Goal: Information Seeking & Learning: Learn about a topic

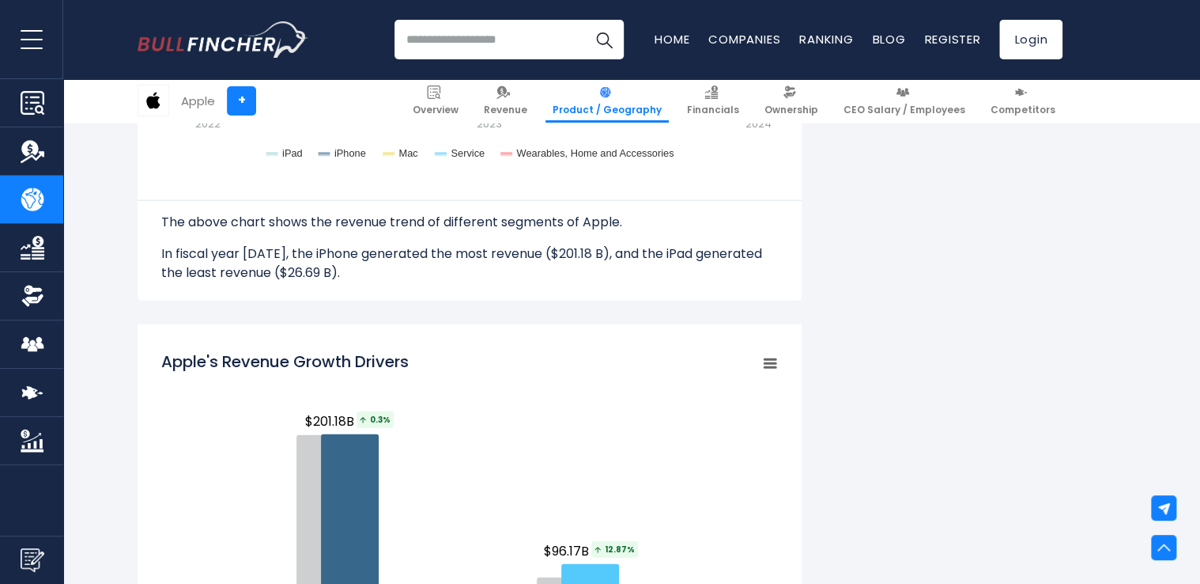
scroll to position [1689, 0]
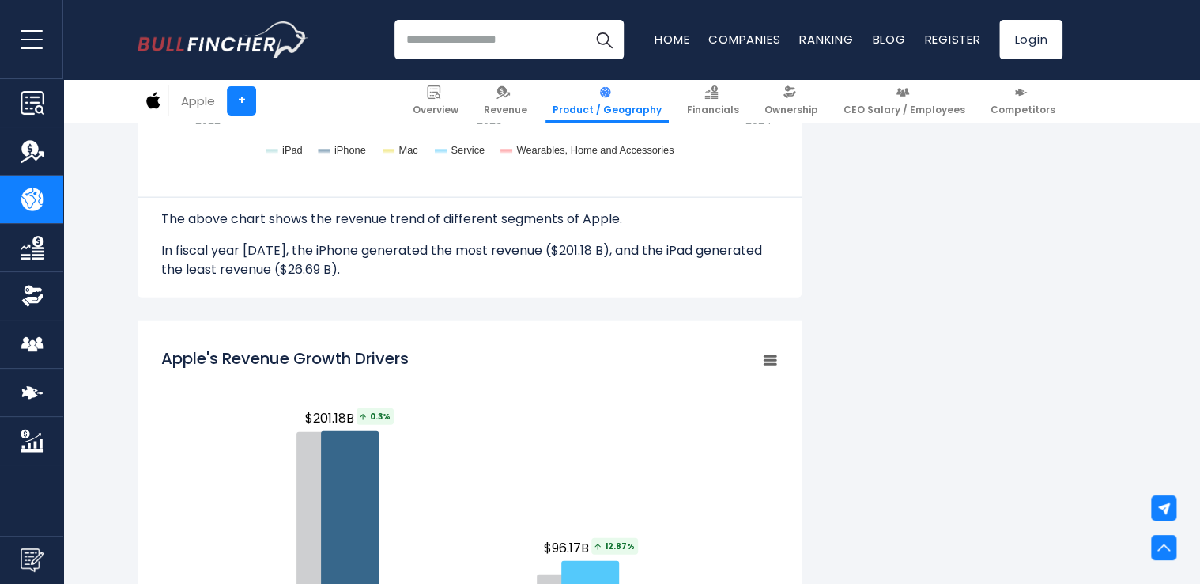
click at [500, 400] on rect "Apple's Revenue Growth Drivers" at bounding box center [469, 536] width 617 height 395
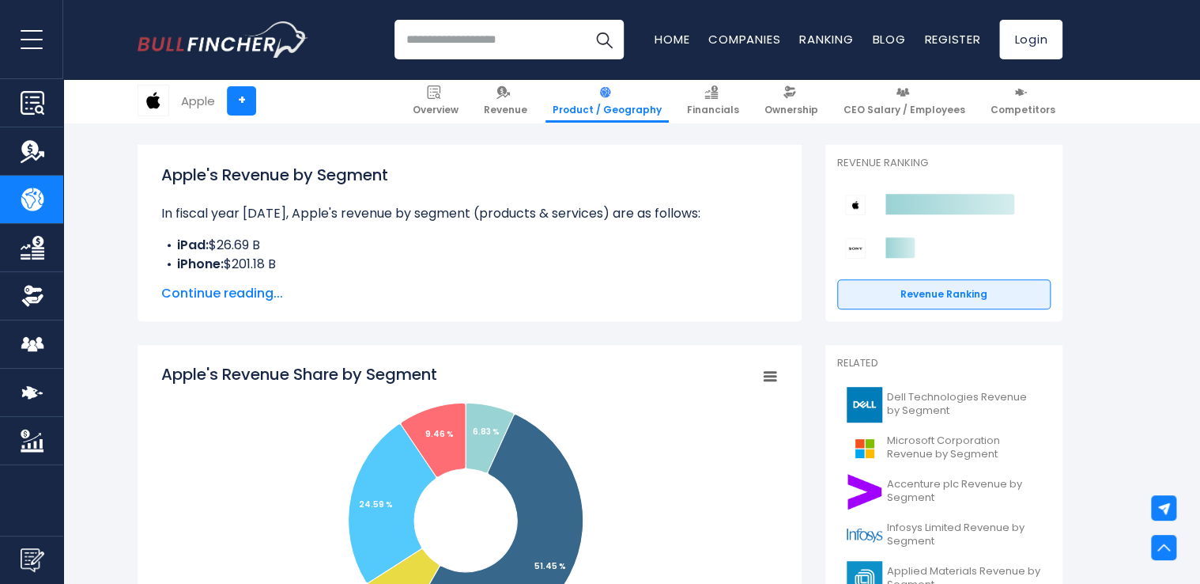
scroll to position [0, 0]
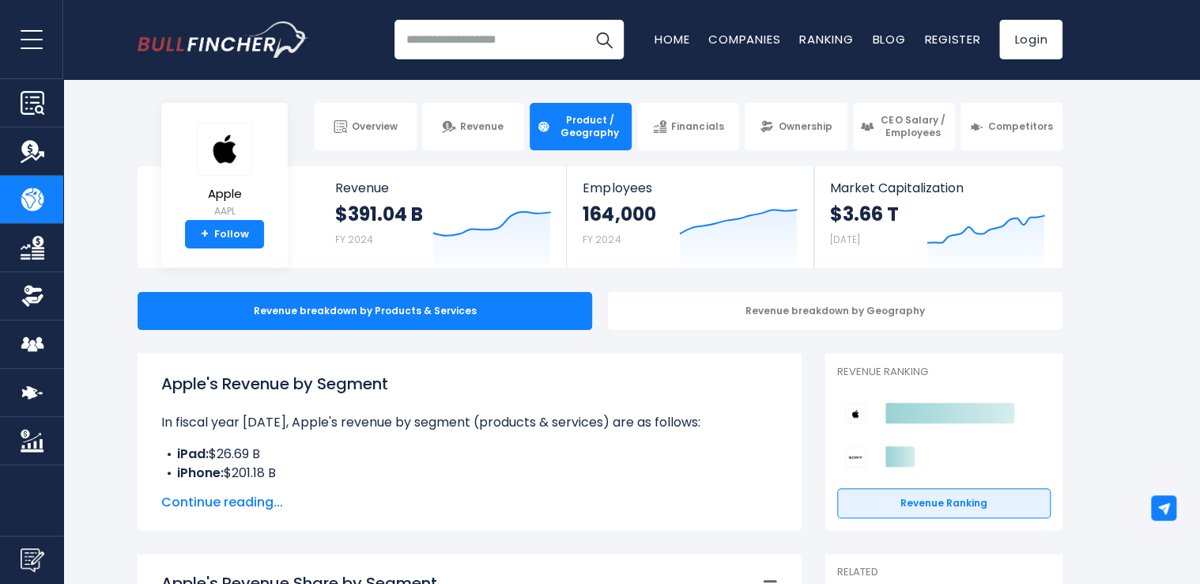
click at [32, 159] on img "Company Revenue" at bounding box center [33, 151] width 24 height 24
click at [32, 137] on link "Revenue" at bounding box center [31, 150] width 63 height 47
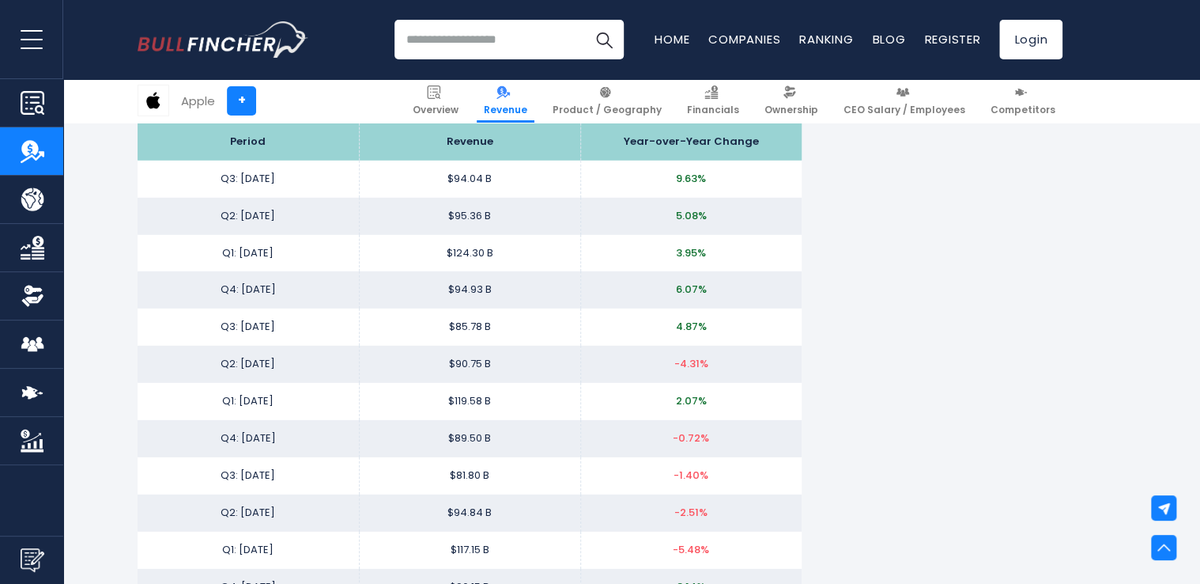
scroll to position [2100, 0]
click at [746, 104] on link "Financials" at bounding box center [713, 100] width 66 height 43
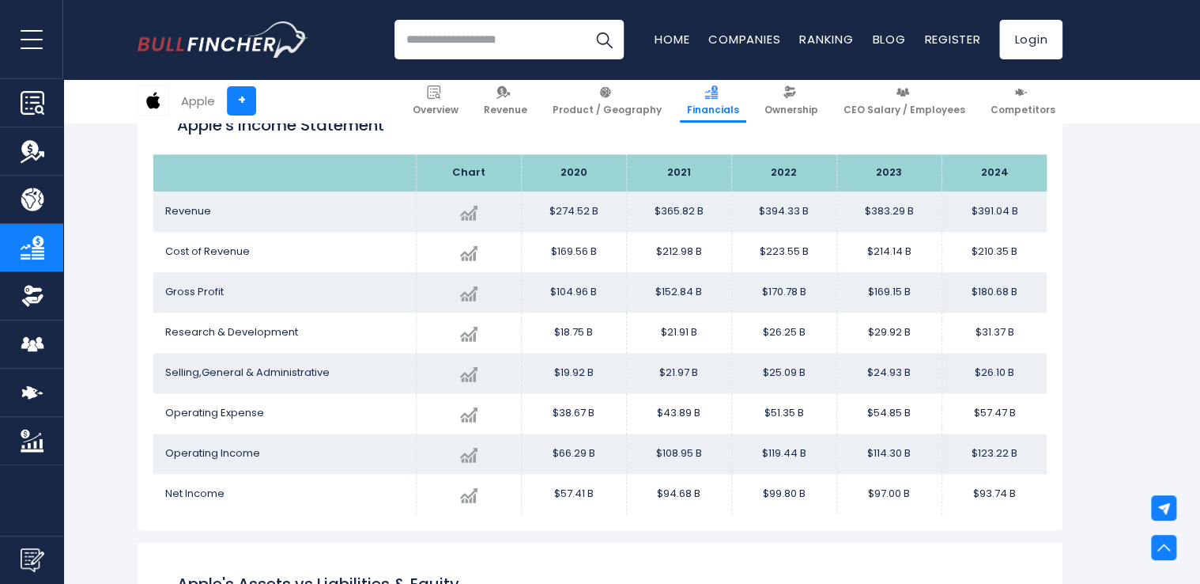
scroll to position [910, 0]
click at [589, 98] on link "Product / Geography" at bounding box center [607, 100] width 123 height 43
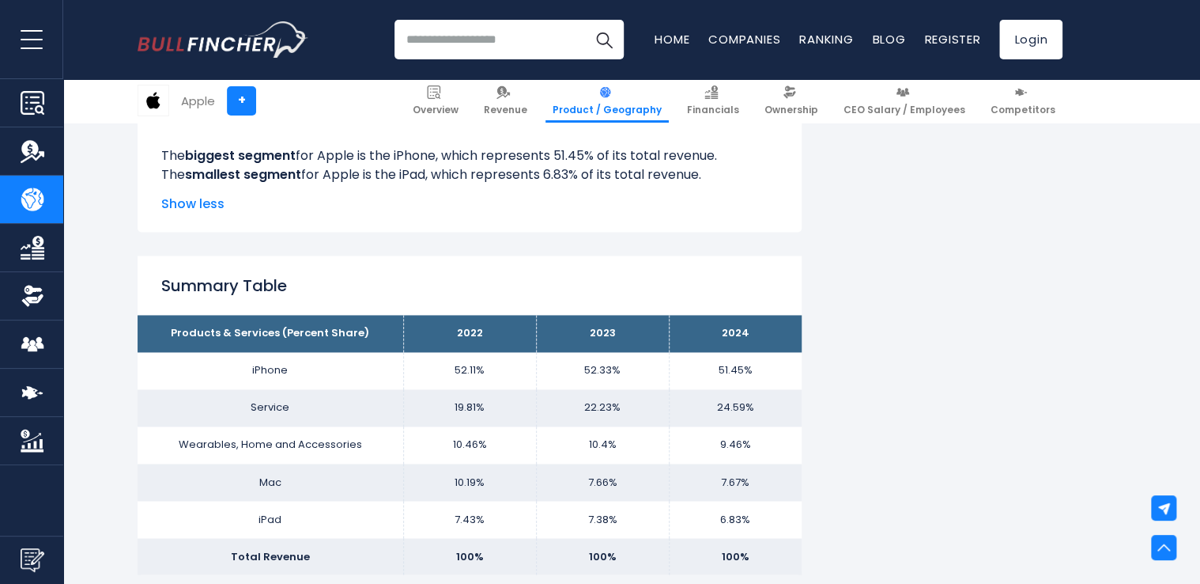
scroll to position [1015, 0]
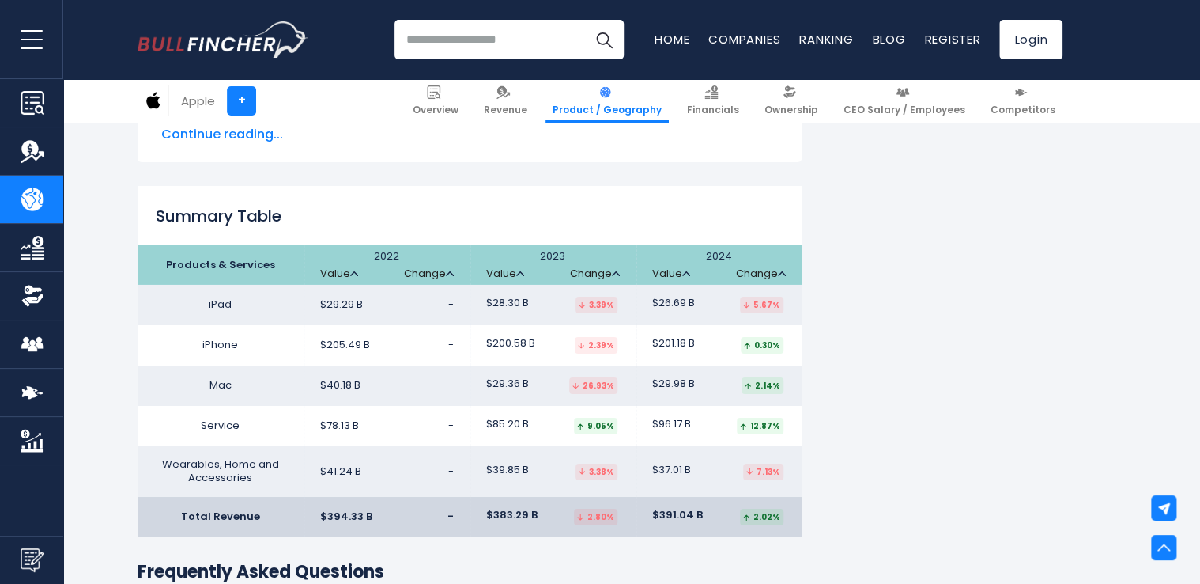
scroll to position [2600, 0]
click at [619, 273] on img at bounding box center [616, 273] width 8 height 5
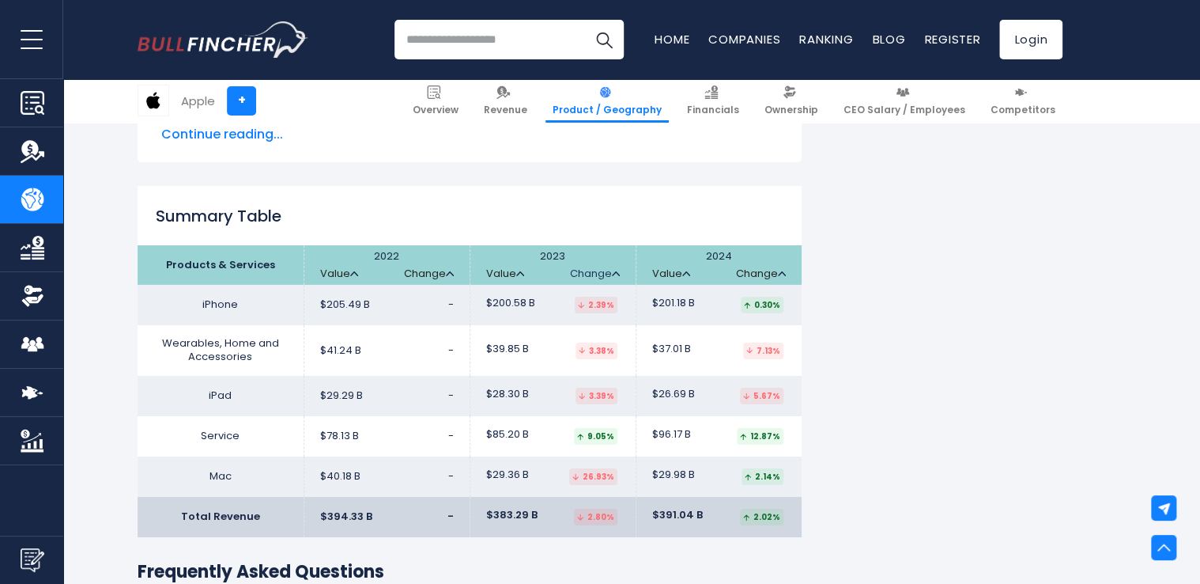
click at [619, 273] on img at bounding box center [616, 273] width 8 height 5
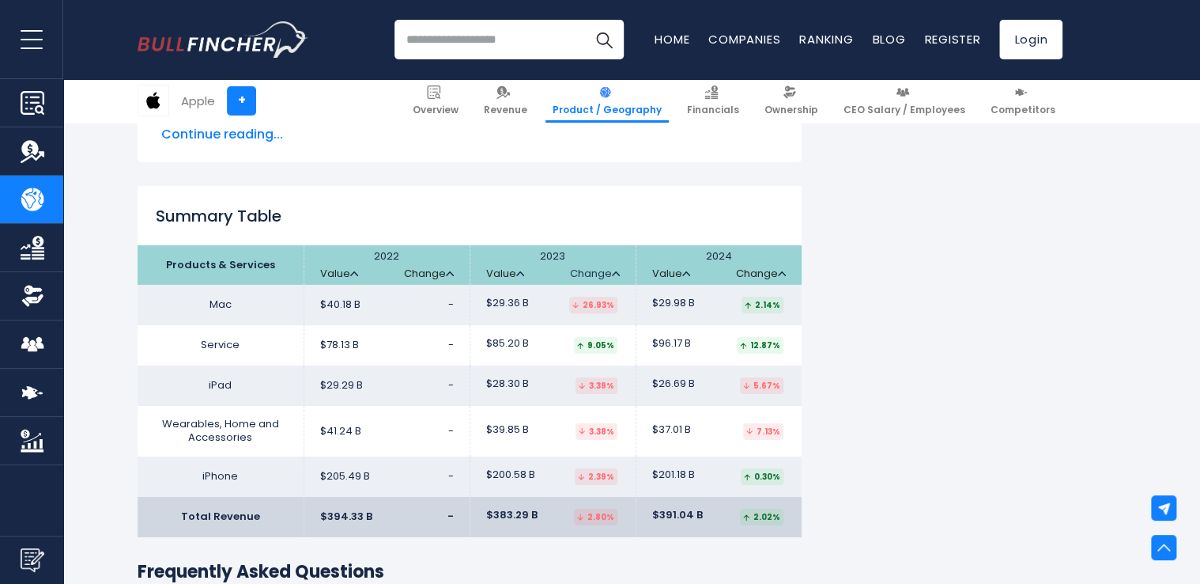
click at [619, 273] on img at bounding box center [616, 273] width 8 height 5
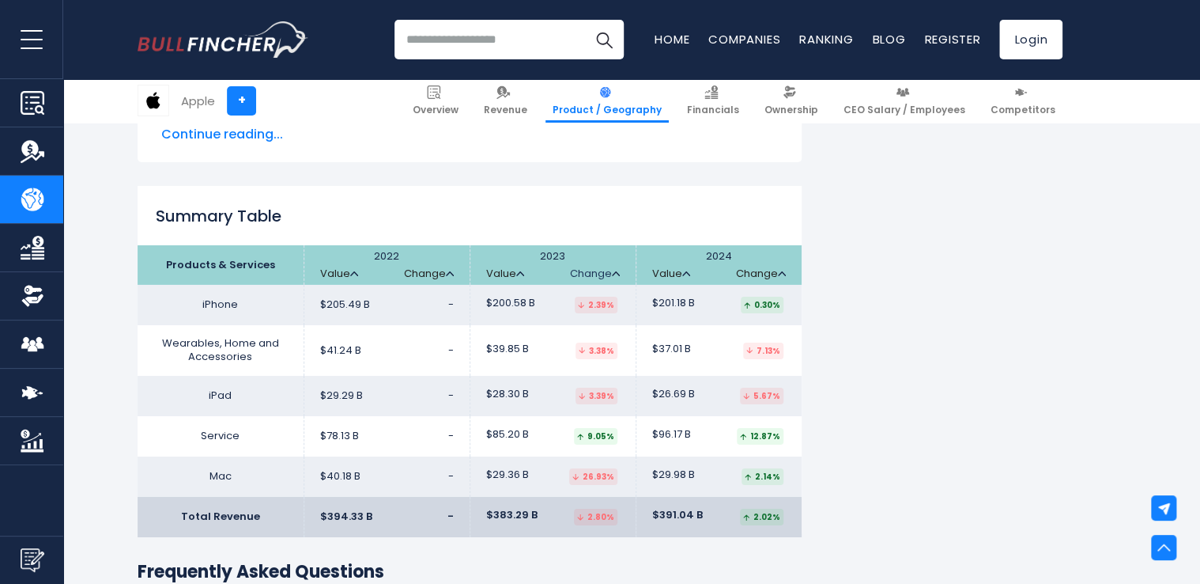
click at [619, 273] on img at bounding box center [616, 273] width 8 height 5
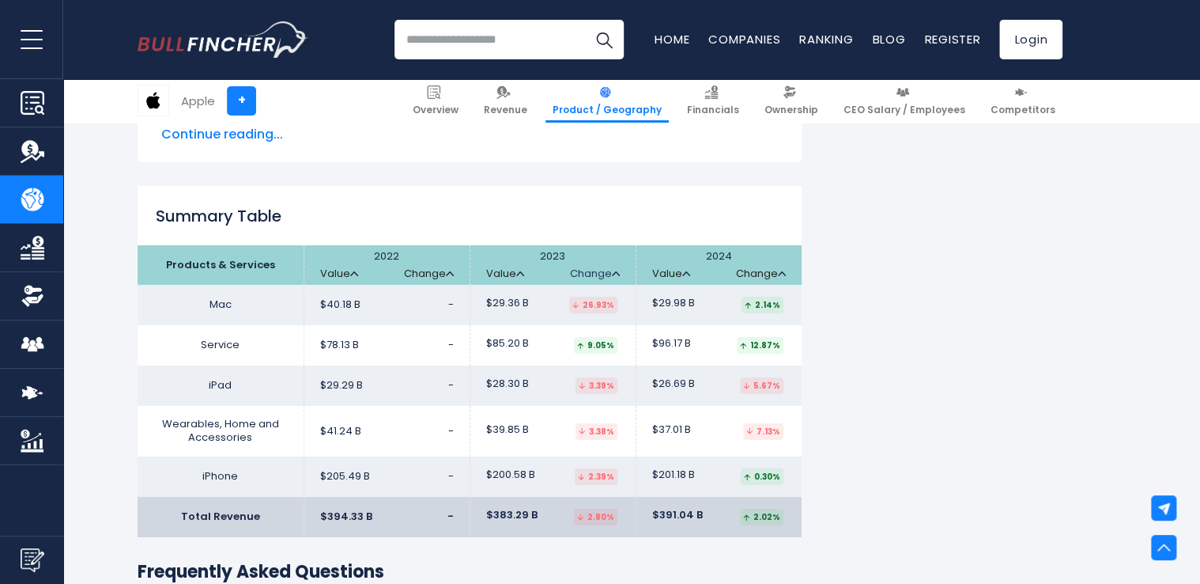
click at [619, 273] on img at bounding box center [616, 273] width 8 height 5
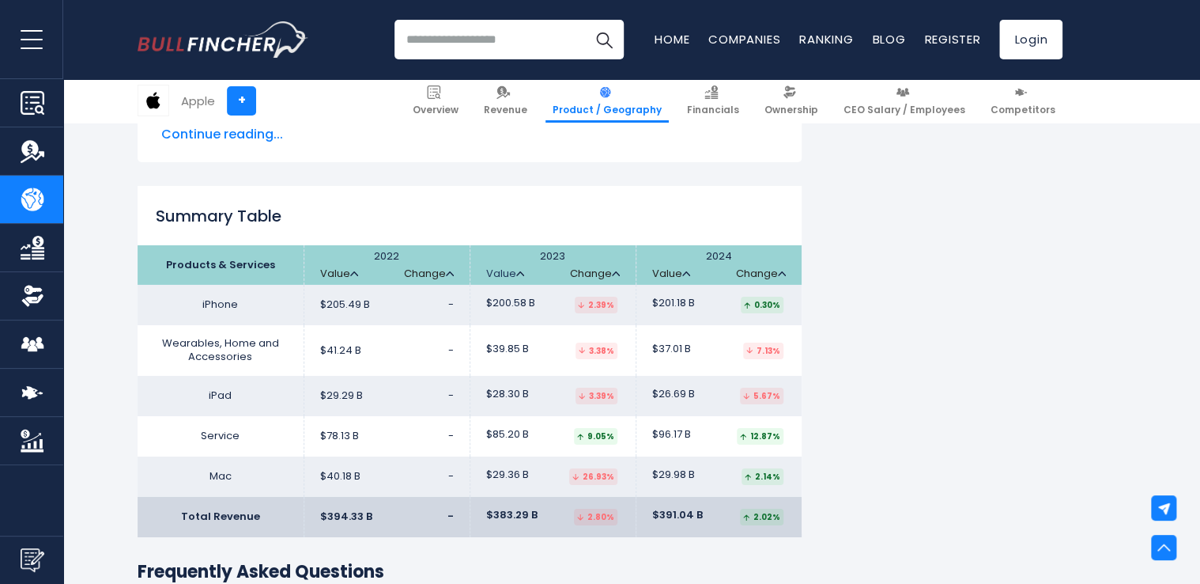
click at [512, 272] on link "Value" at bounding box center [505, 273] width 38 height 13
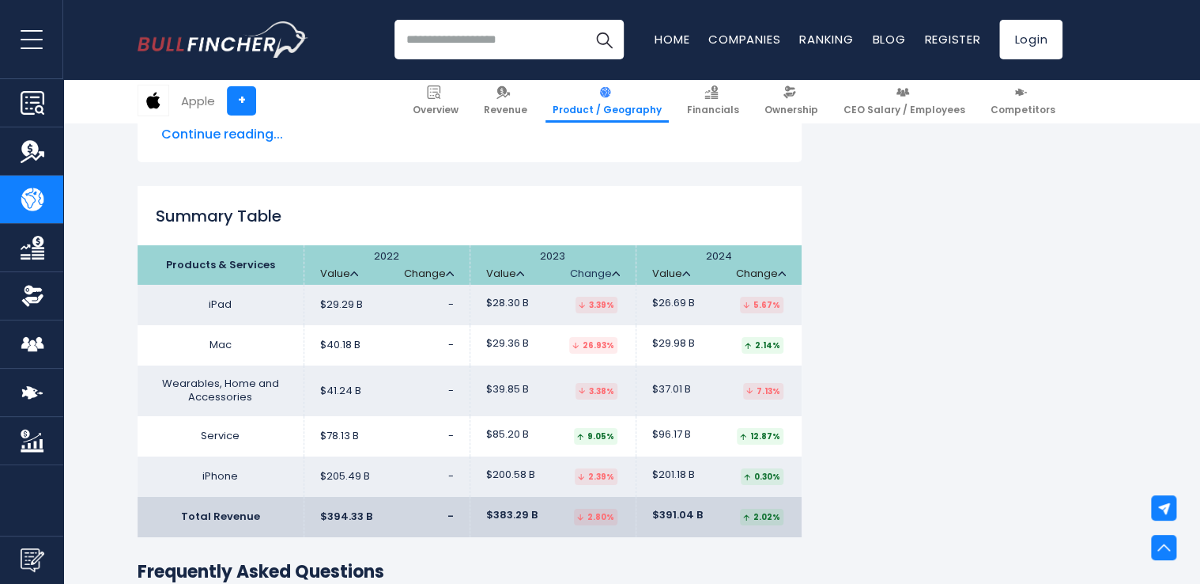
click at [612, 274] on img at bounding box center [616, 273] width 8 height 5
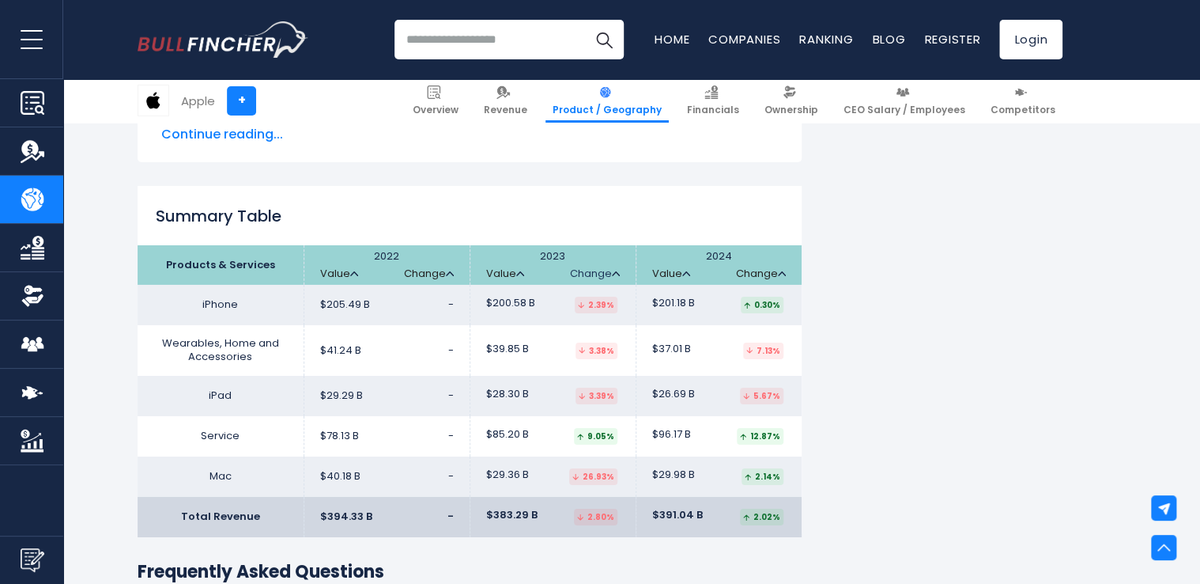
click at [612, 274] on img at bounding box center [616, 273] width 8 height 5
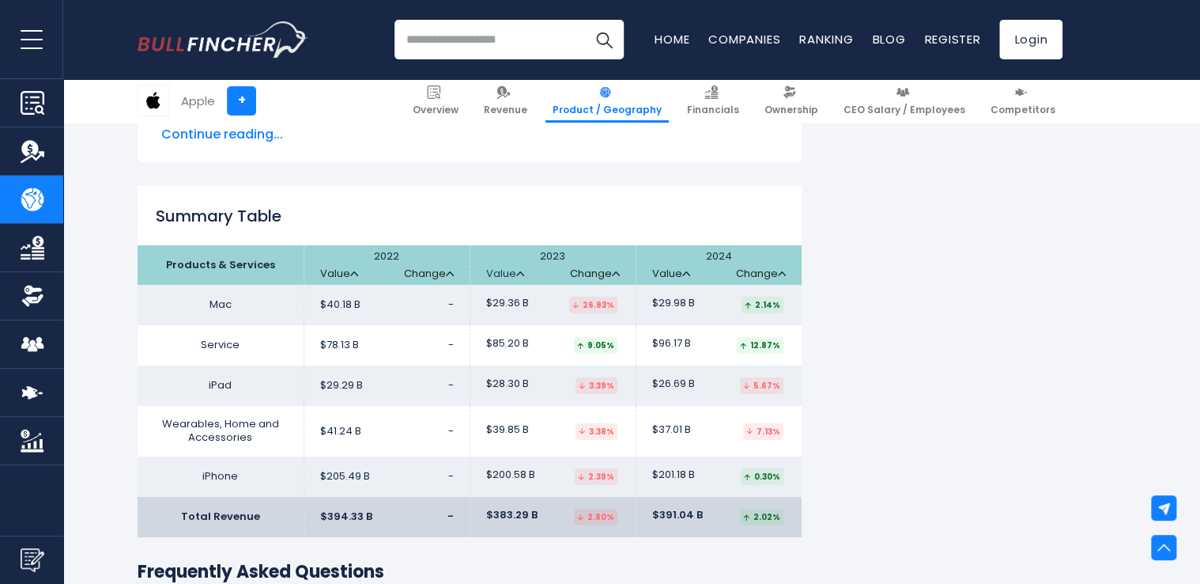
click at [509, 274] on link "Value" at bounding box center [505, 273] width 38 height 13
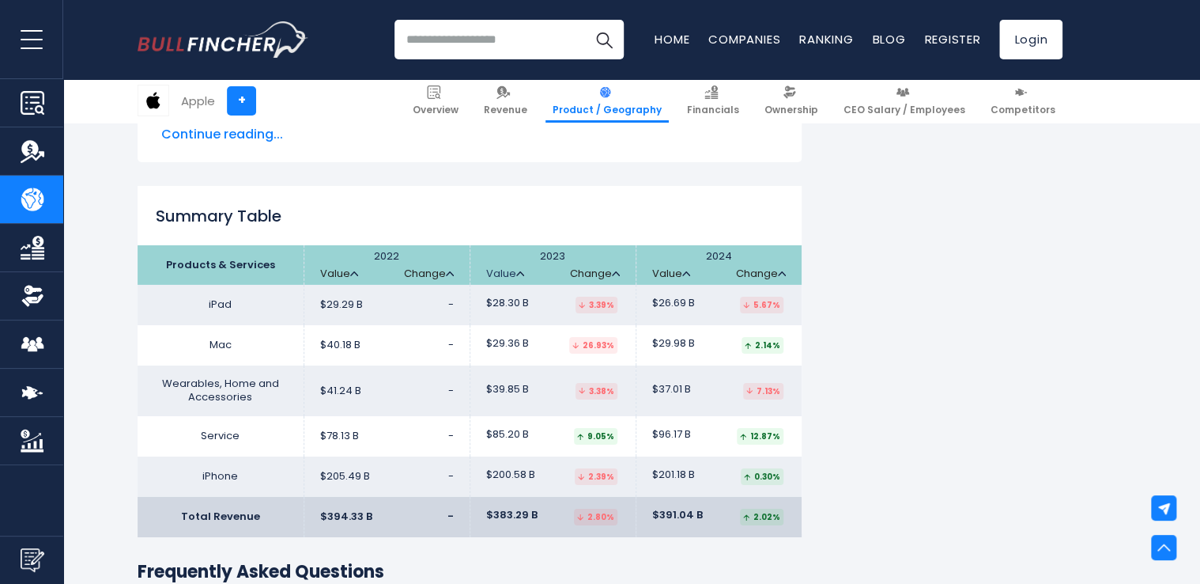
click at [509, 274] on link "Value" at bounding box center [505, 273] width 38 height 13
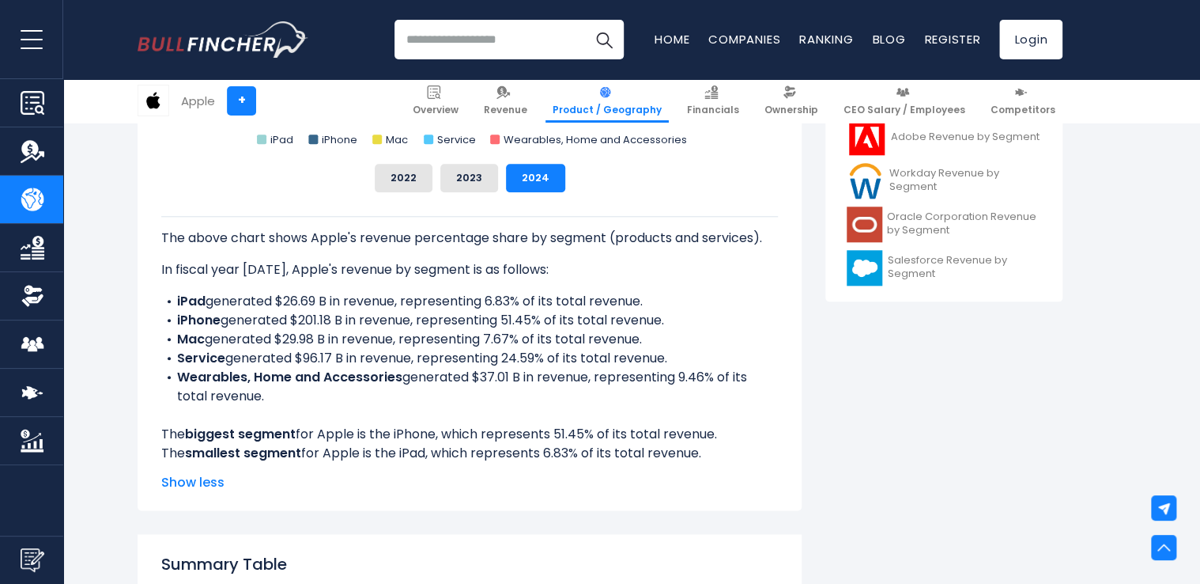
scroll to position [738, 0]
click at [198, 486] on span "Show less" at bounding box center [469, 481] width 617 height 19
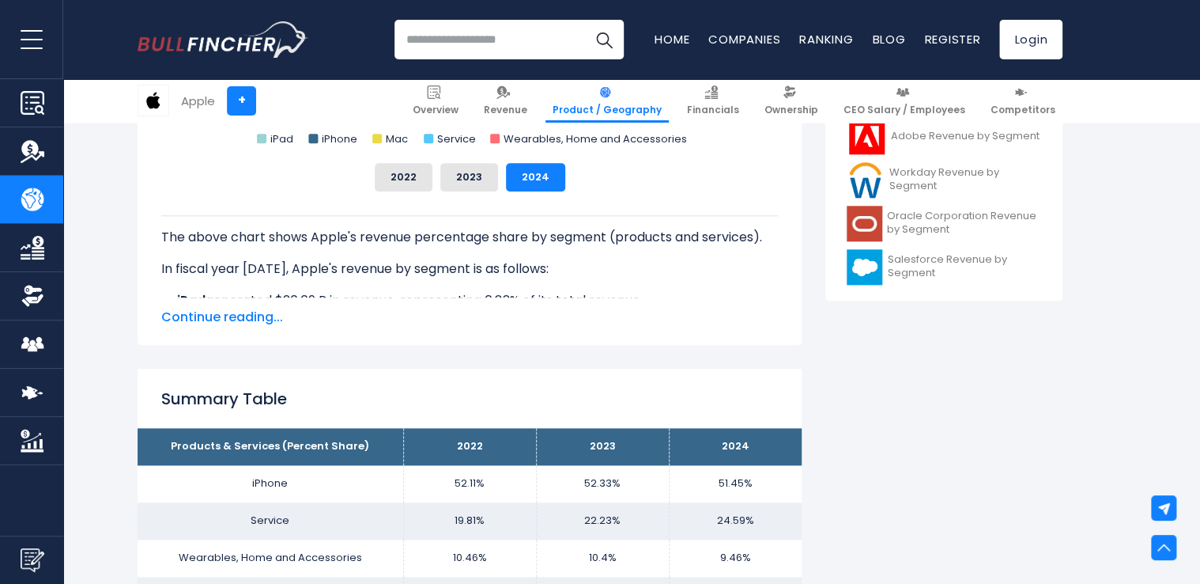
click at [244, 302] on div "The above chart shows Apple's revenue percentage share by segment (products and…" at bounding box center [469, 258] width 617 height 135
click at [240, 322] on span "Continue reading..." at bounding box center [469, 317] width 617 height 19
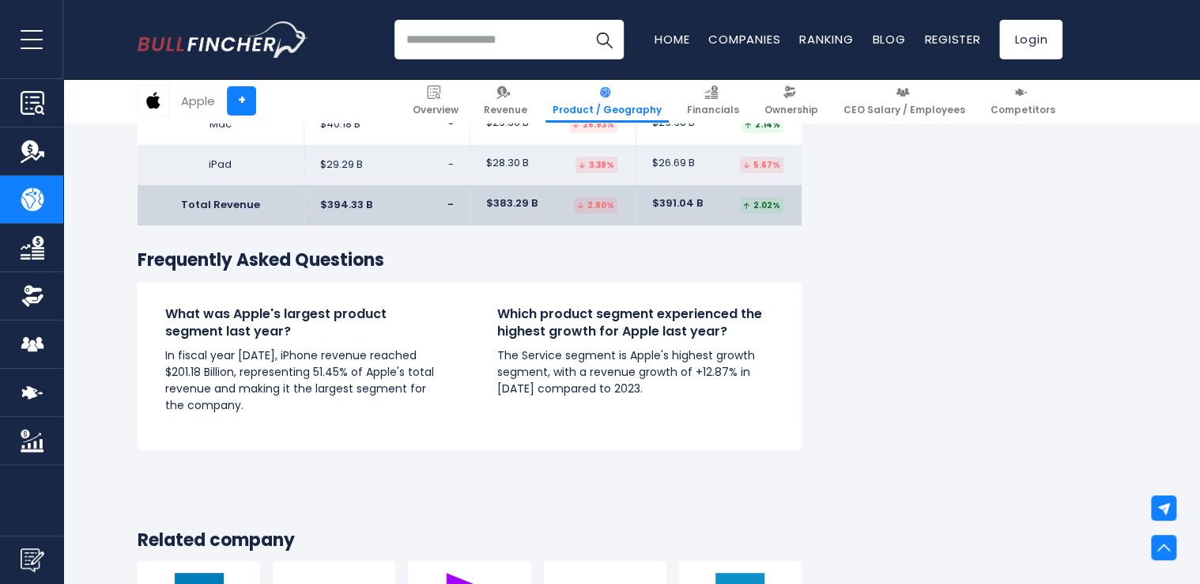
scroll to position [2910, 0]
